Goal: Navigation & Orientation: Find specific page/section

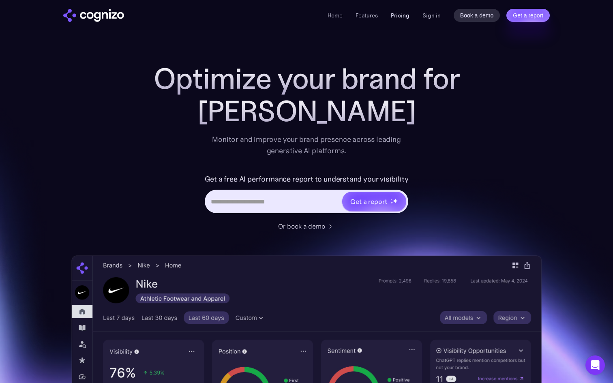
click at [404, 15] on link "Pricing" at bounding box center [400, 15] width 19 height 7
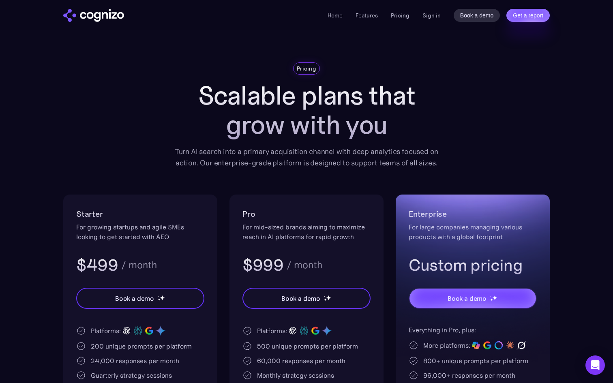
click at [337, 12] on link "Home" at bounding box center [335, 15] width 15 height 7
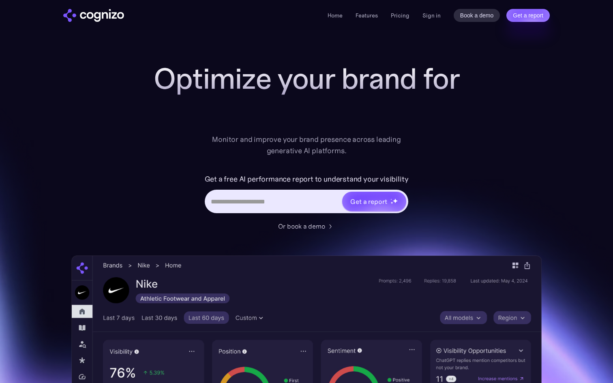
click at [333, 15] on link "Home" at bounding box center [335, 15] width 15 height 7
click at [323, 145] on div "Monitor and improve your brand presence across leading generative AI platforms." at bounding box center [307, 145] width 200 height 23
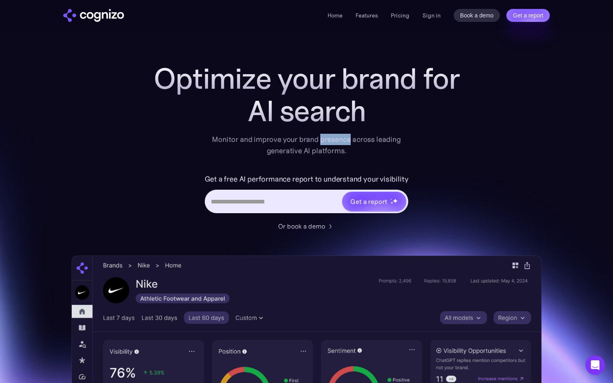
click at [323, 145] on div "Monitor and improve your brand presence across leading generative AI platforms." at bounding box center [307, 145] width 200 height 23
click at [369, 156] on div "Monitor and improve your brand presence across leading generative AI platforms." at bounding box center [307, 145] width 200 height 23
